Goal: Task Accomplishment & Management: Complete application form

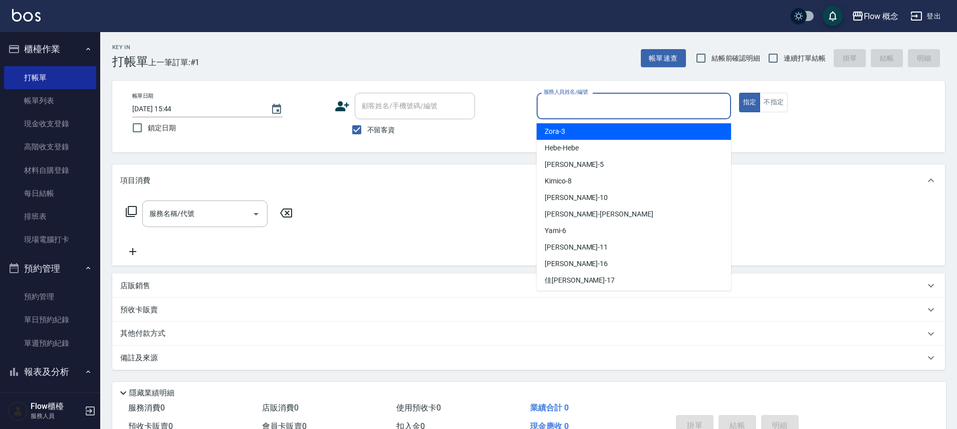
click at [577, 108] on input "服務人員姓名/編號" at bounding box center [633, 106] width 185 height 18
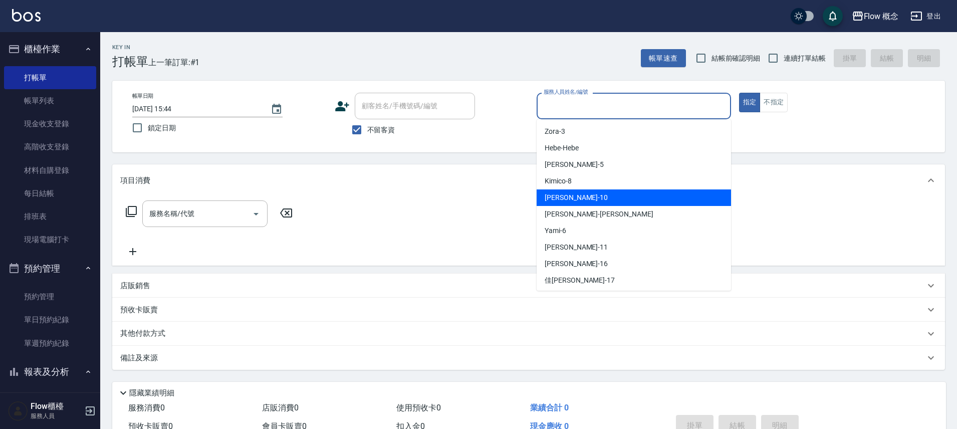
scroll to position [18, 0]
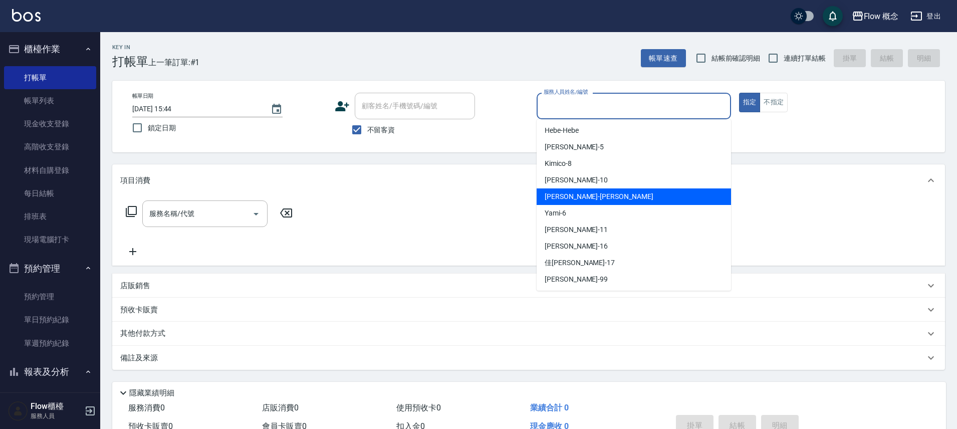
click at [587, 202] on div "[PERSON_NAME] -[PERSON_NAME]" at bounding box center [634, 196] width 194 height 17
type input "[PERSON_NAME]"
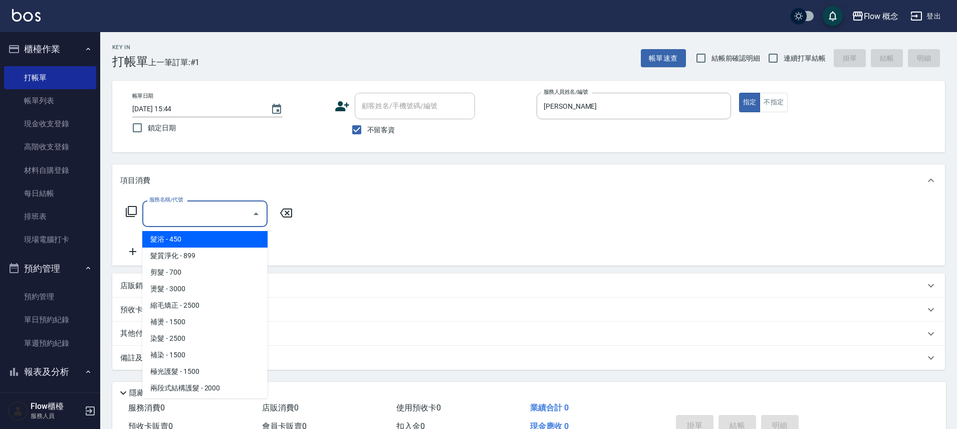
click at [234, 212] on input "服務名稱/代號" at bounding box center [197, 214] width 101 height 18
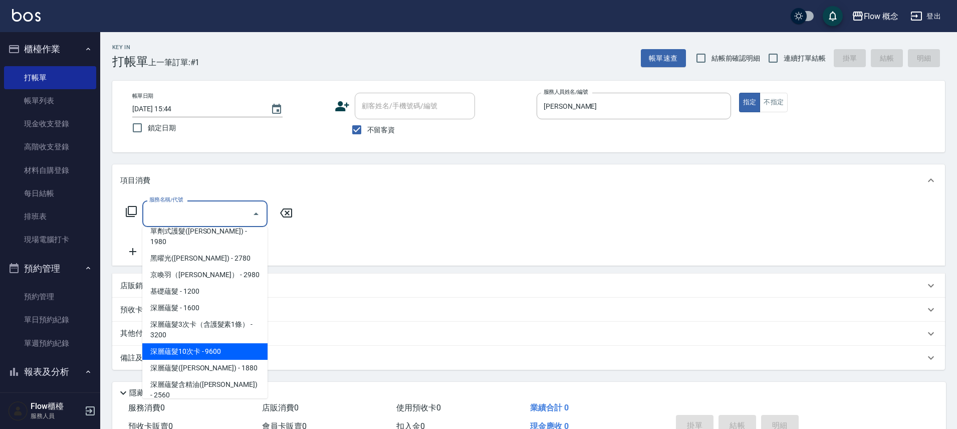
scroll to position [2, 0]
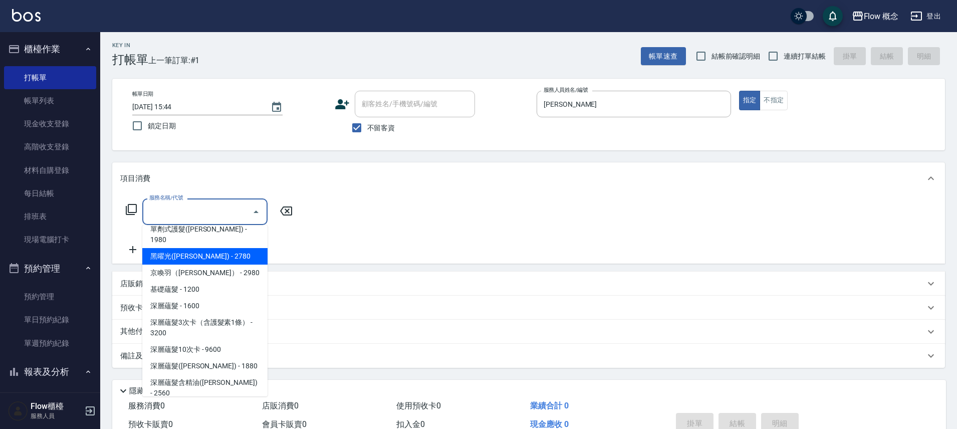
click at [236, 248] on span "黑曜光([PERSON_NAME]) - 2780" at bounding box center [204, 256] width 125 height 17
type input "黑曜光([PERSON_NAME])(520)"
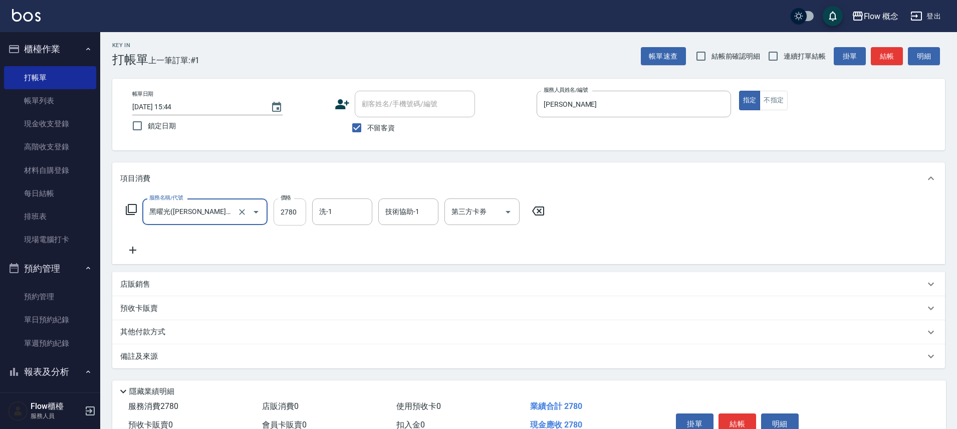
click at [291, 213] on input "2780" at bounding box center [290, 211] width 33 height 27
type input "2980"
click at [300, 367] on div "備註及來源" at bounding box center [528, 356] width 833 height 24
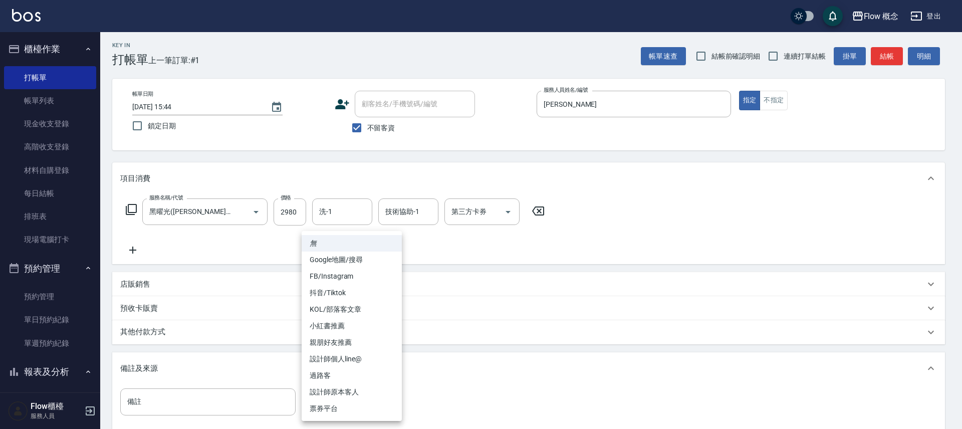
click at [340, 388] on body "Flow 概念 登出 櫃檯作業 打帳單 帳單列表 現金收支登錄 高階收支登錄 材料自購登錄 每日結帳 排班表 現場電腦打卡 預約管理 預約管理 單日預約紀錄 …" at bounding box center [481, 271] width 962 height 546
click at [339, 379] on li "過路客" at bounding box center [352, 375] width 100 height 17
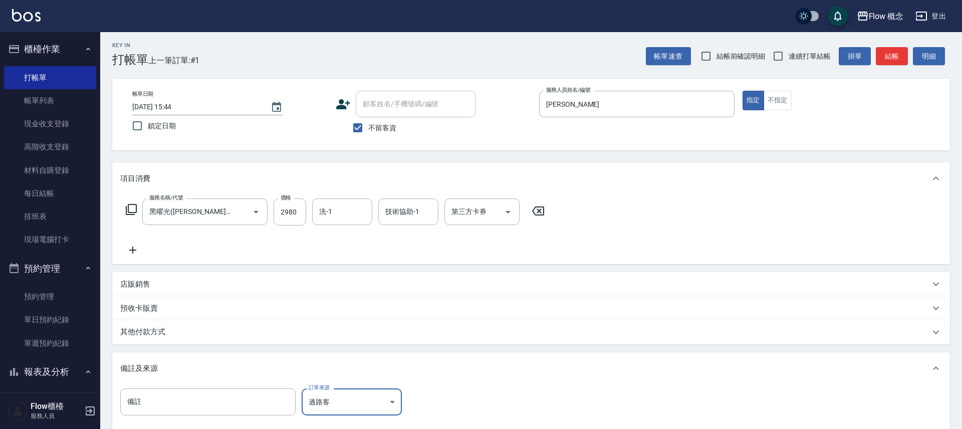
click at [348, 400] on body "Flow 概念 登出 櫃檯作業 打帳單 帳單列表 現金收支登錄 高階收支登錄 材料自購登錄 每日結帳 排班表 現場電腦打卡 預約管理 預約管理 單日預約紀錄 …" at bounding box center [481, 271] width 962 height 546
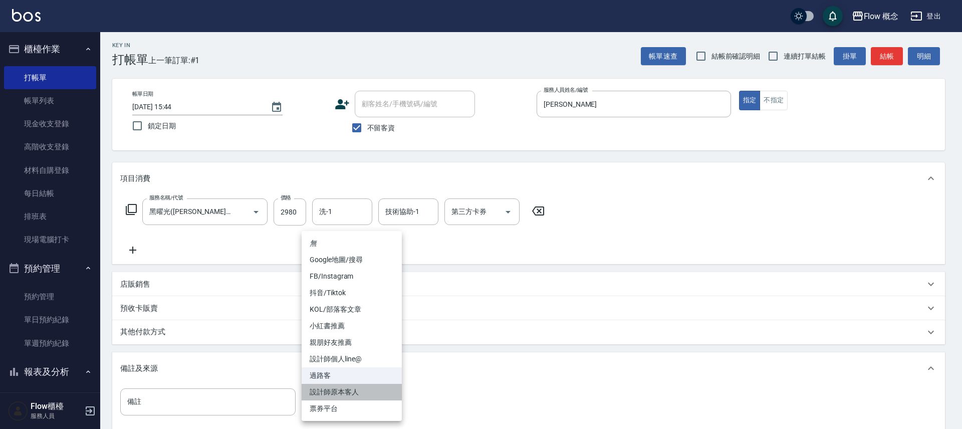
click at [349, 392] on li "設計師原本客人" at bounding box center [352, 392] width 100 height 17
type input "設計師原本客人"
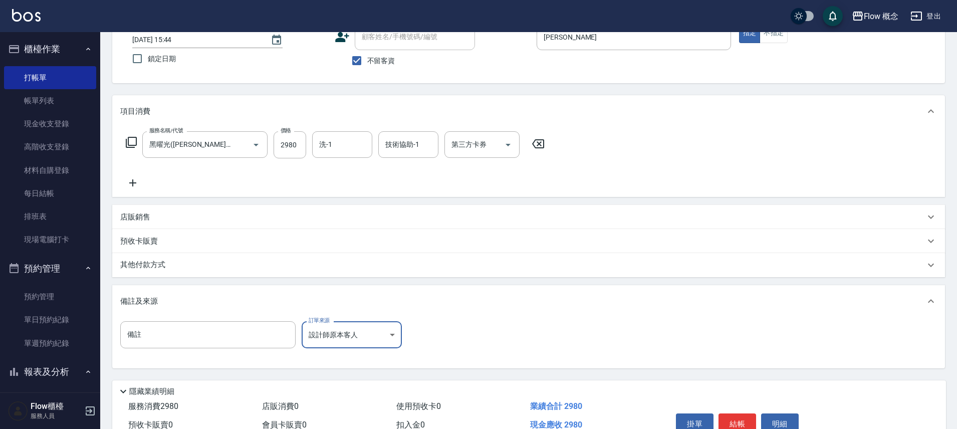
scroll to position [122, 0]
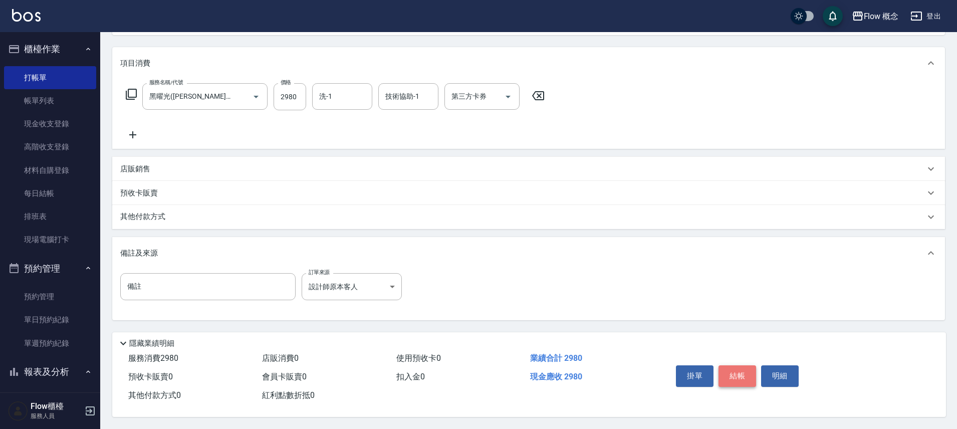
click at [726, 373] on button "結帳" at bounding box center [737, 375] width 38 height 21
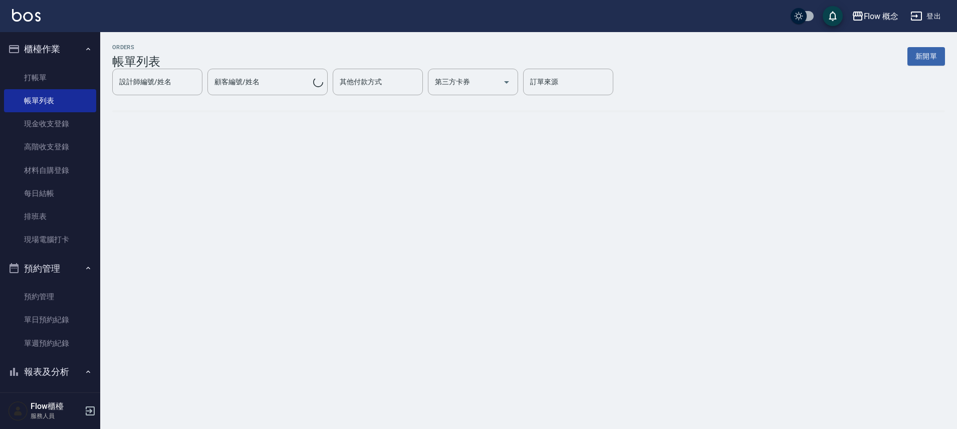
scroll to position [0, 0]
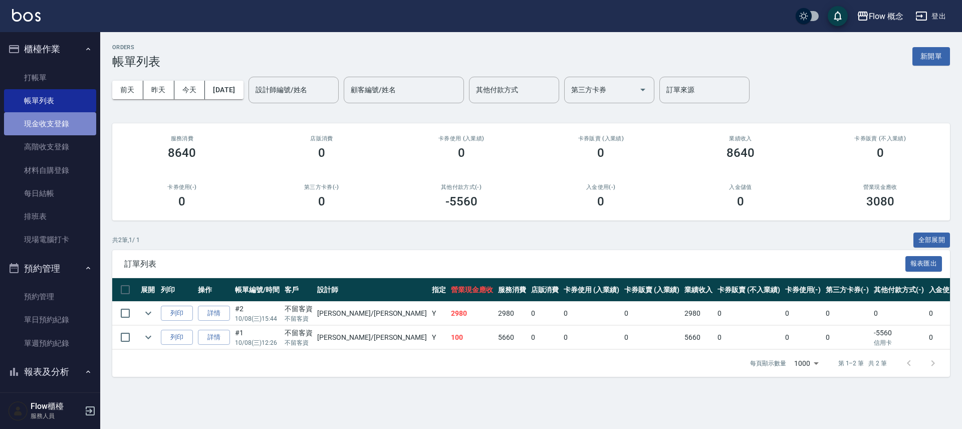
click at [63, 126] on link "現金收支登錄" at bounding box center [50, 123] width 92 height 23
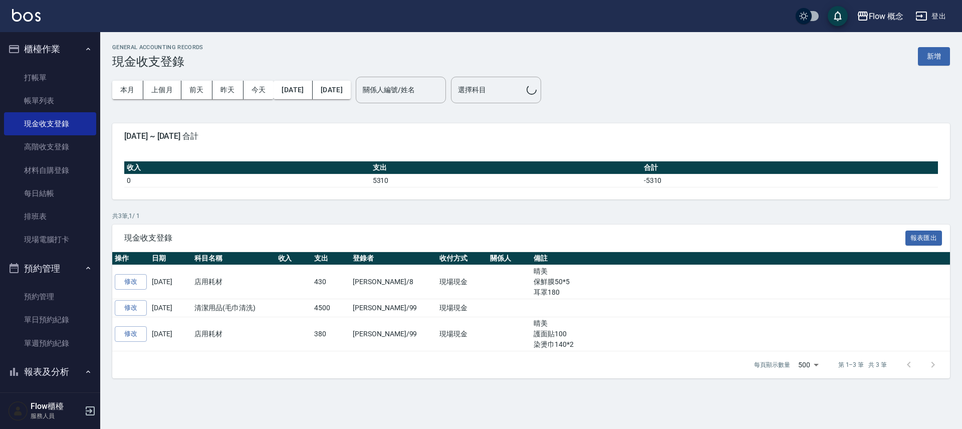
click at [179, 77] on div "本月 上個月 [DATE] [DATE] [DATE] [DATE] [DATE]" at bounding box center [231, 90] width 238 height 43
click at [174, 90] on button "上個月" at bounding box center [162, 90] width 38 height 19
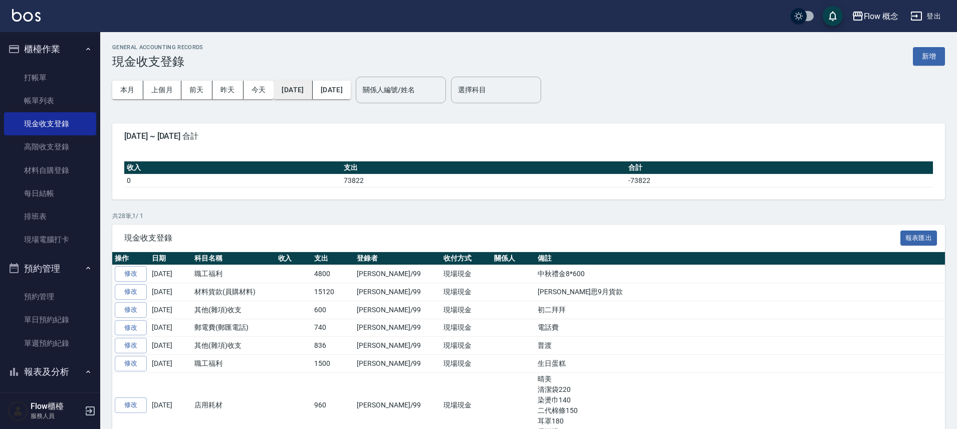
click at [288, 91] on button "[DATE]" at bounding box center [293, 90] width 39 height 19
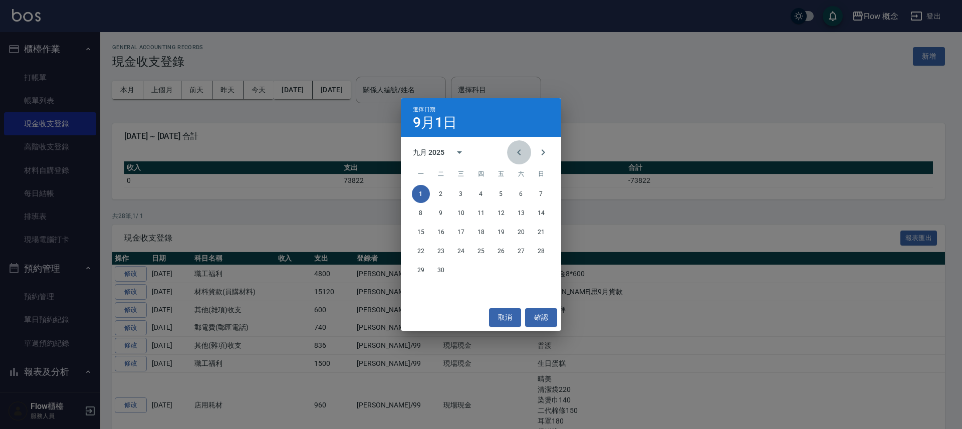
click at [519, 159] on button "Previous month" at bounding box center [519, 152] width 24 height 24
click at [495, 193] on button "1" at bounding box center [501, 194] width 18 height 18
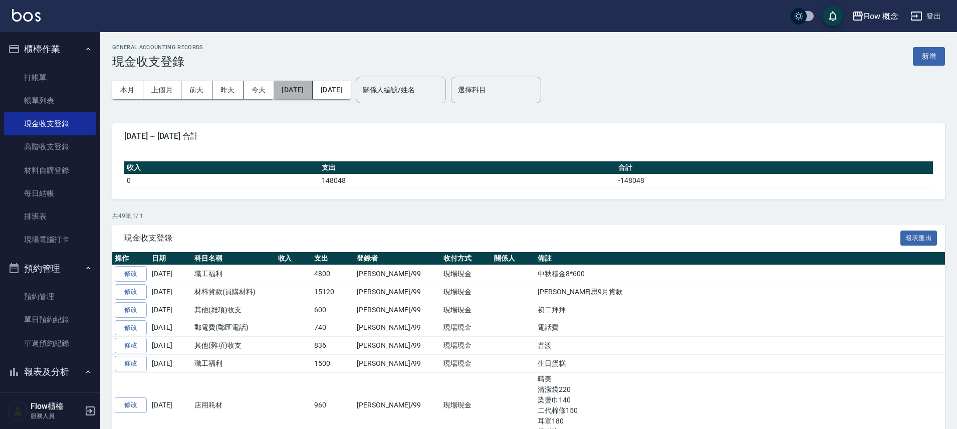
click at [299, 87] on button "[DATE]" at bounding box center [293, 90] width 39 height 19
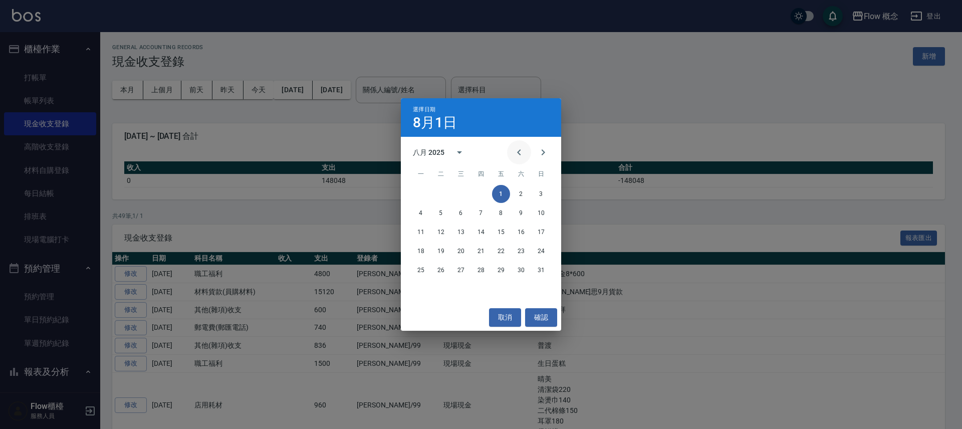
click at [510, 151] on button "Previous month" at bounding box center [519, 152] width 24 height 24
click at [439, 194] on button "1" at bounding box center [441, 194] width 18 height 18
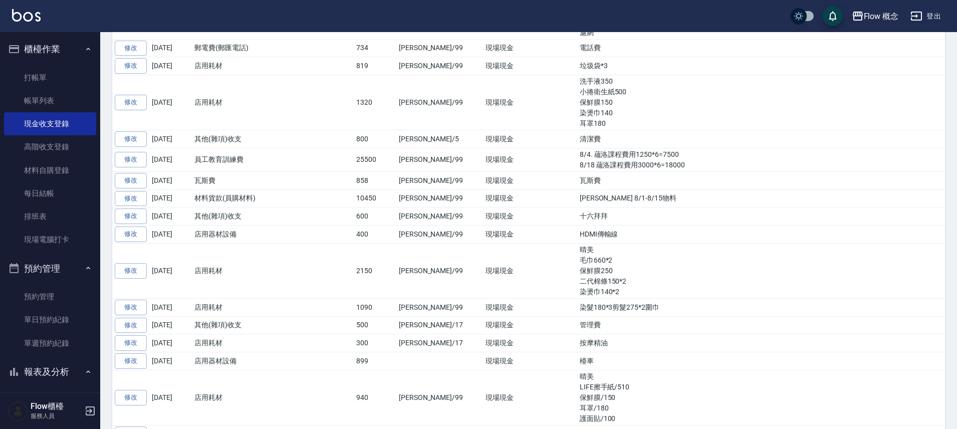
scroll to position [494, 0]
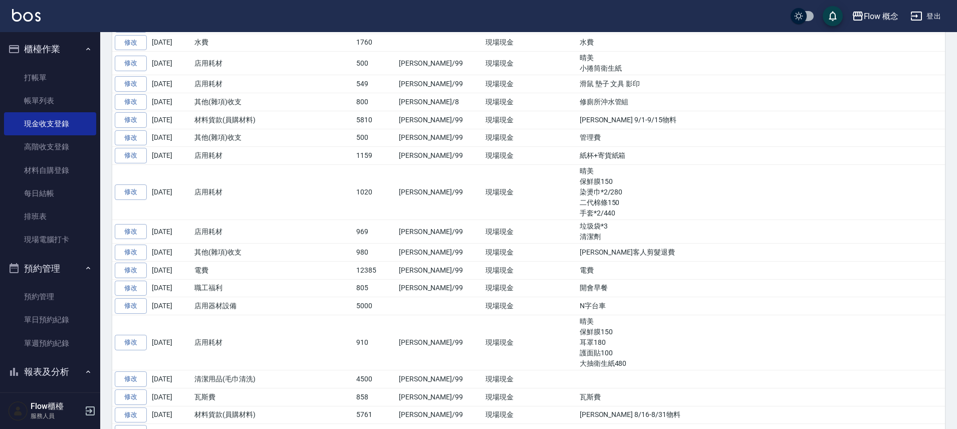
click at [50, 52] on button "櫃檯作業" at bounding box center [50, 49] width 92 height 26
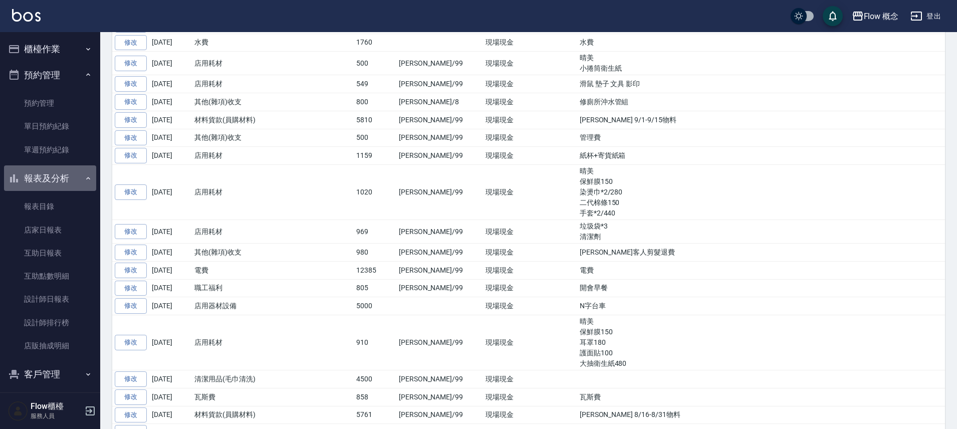
click at [70, 179] on button "報表及分析" at bounding box center [50, 178] width 92 height 26
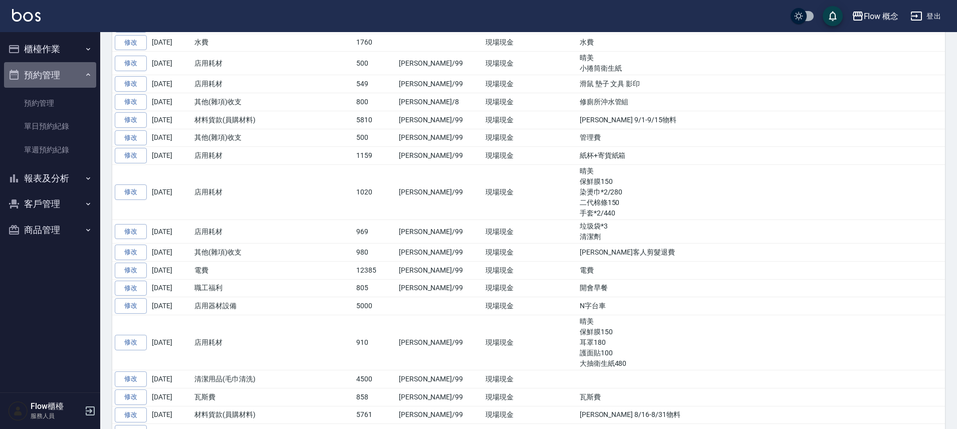
click at [62, 77] on button "預約管理" at bounding box center [50, 75] width 92 height 26
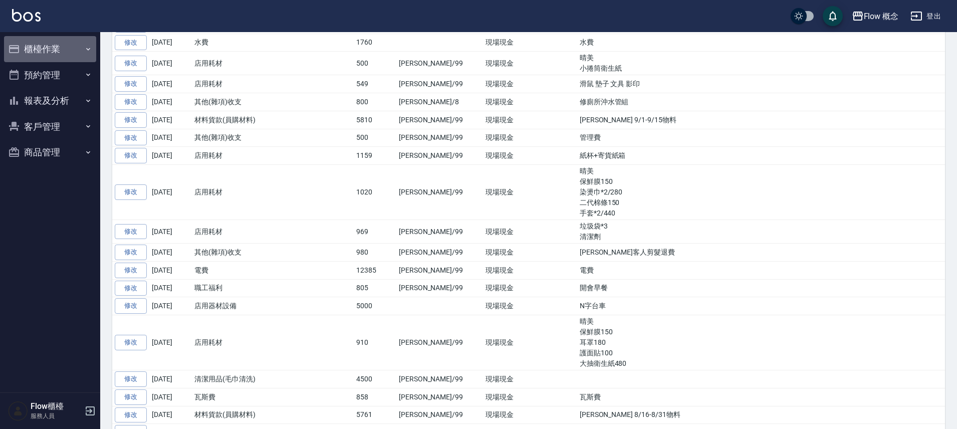
click at [63, 53] on button "櫃檯作業" at bounding box center [50, 49] width 92 height 26
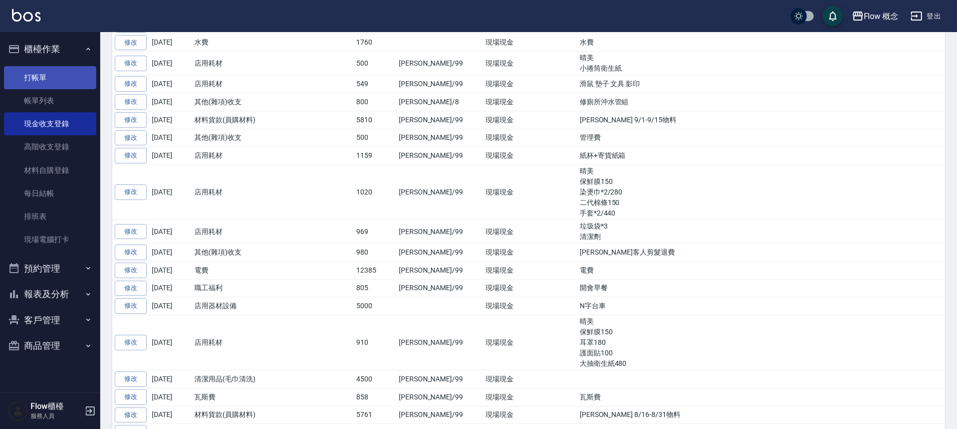
click at [61, 79] on link "打帳單" at bounding box center [50, 77] width 92 height 23
